Goal: Navigation & Orientation: Understand site structure

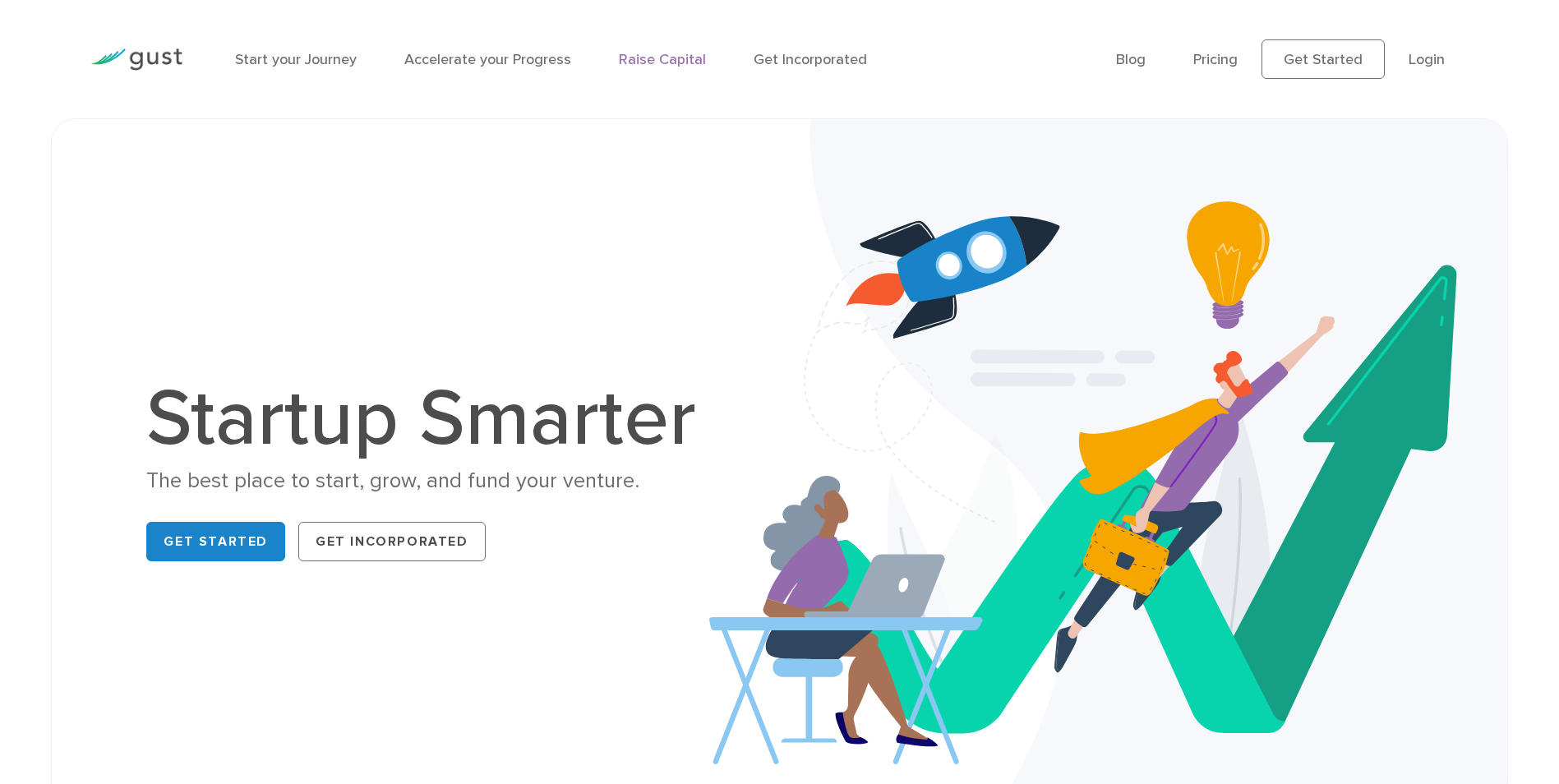
click at [670, 66] on link "Raise Capital" at bounding box center [662, 60] width 87 height 18
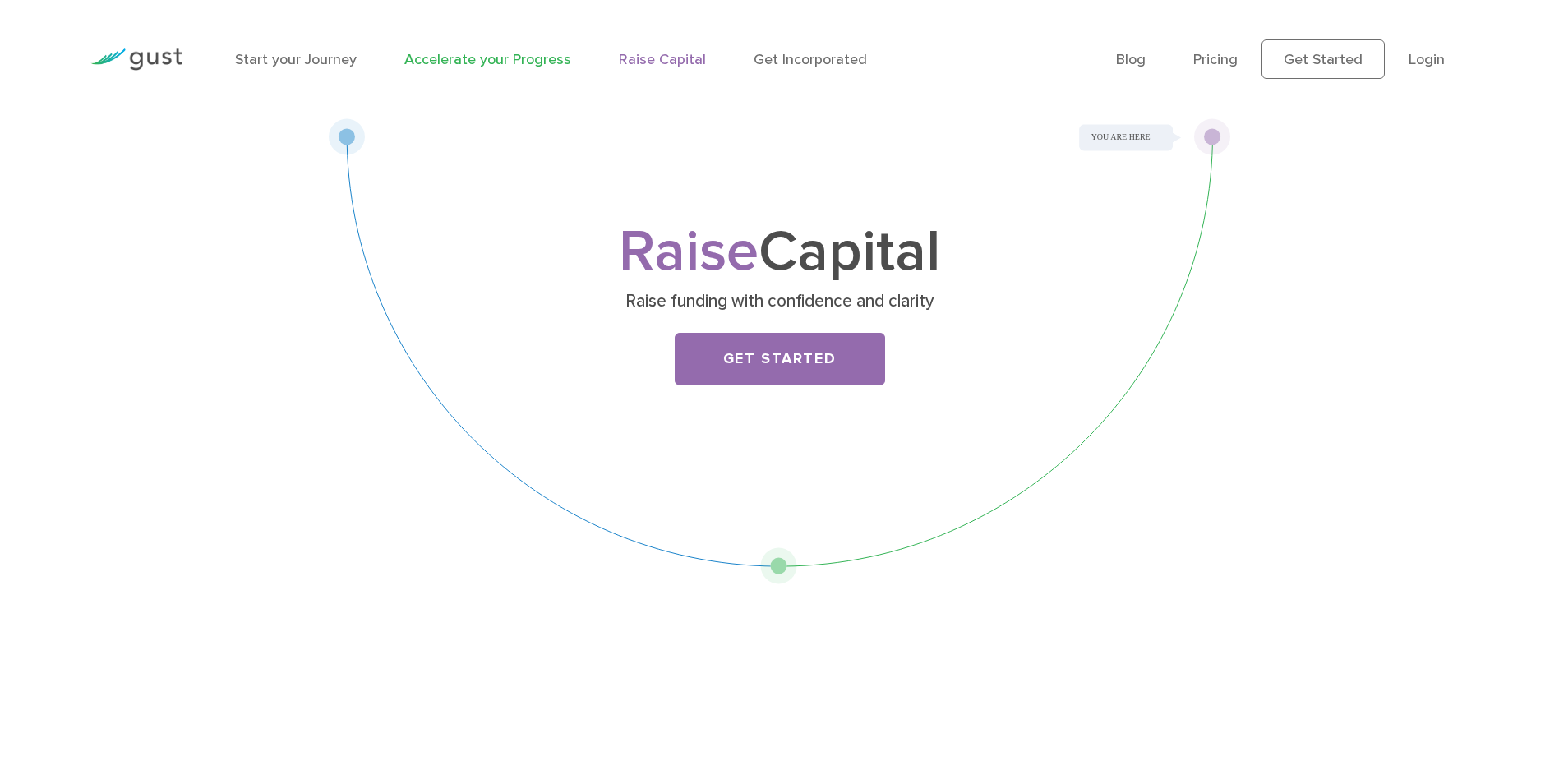
click at [545, 64] on link "Accelerate your Progress" at bounding box center [487, 60] width 166 height 18
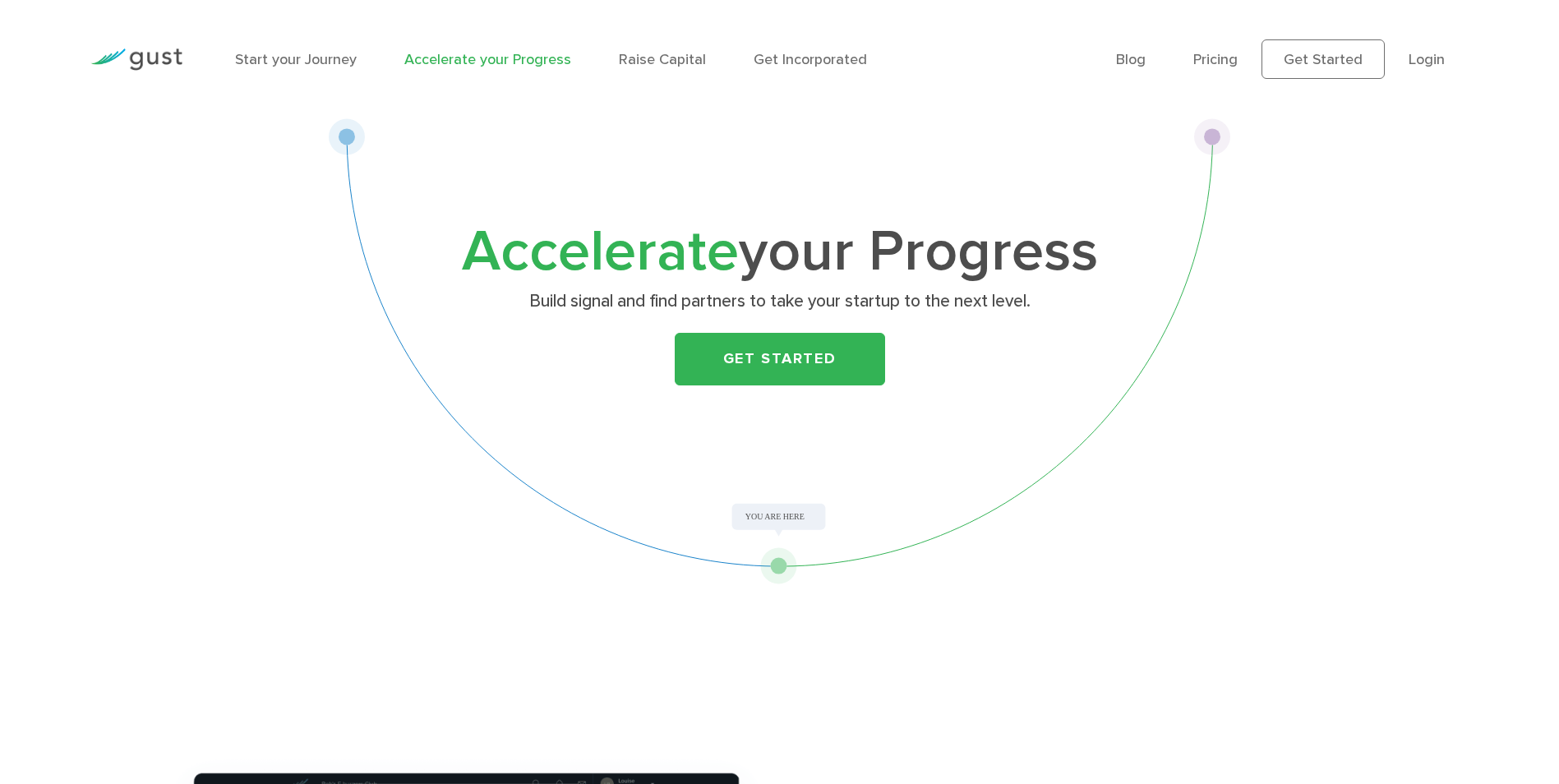
click at [364, 64] on ul "Start your Journey Accelerate your Progress Raise Capital Get Incorporated" at bounding box center [663, 59] width 857 height 22
click at [340, 55] on link "Start your Journey" at bounding box center [296, 60] width 121 height 18
